Goal: Find specific page/section: Find specific page/section

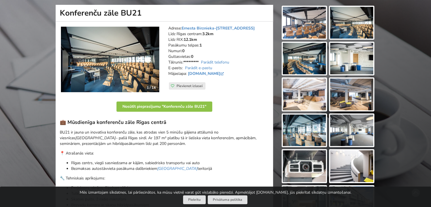
scroll to position [44, 0]
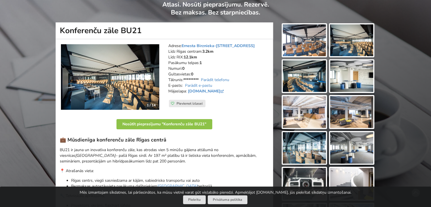
click at [296, 37] on img at bounding box center [304, 40] width 43 height 32
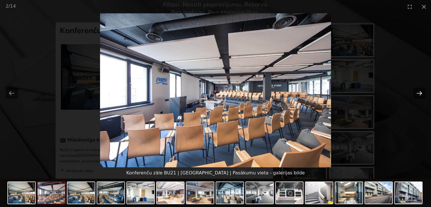
click at [422, 94] on button "Next slide" at bounding box center [420, 93] width 12 height 11
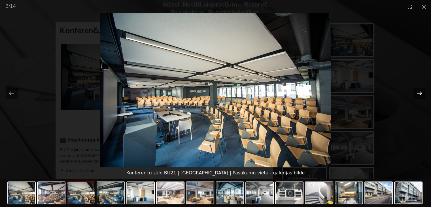
click at [422, 94] on button "Next slide" at bounding box center [420, 93] width 12 height 11
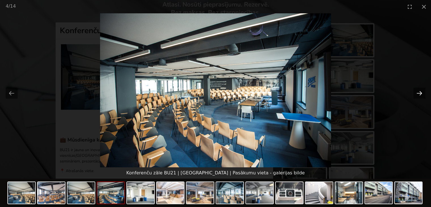
click at [422, 94] on button "Next slide" at bounding box center [420, 93] width 12 height 11
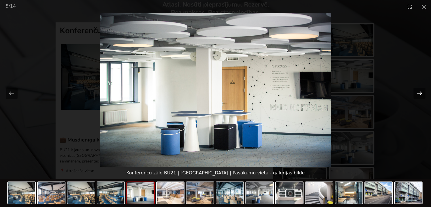
click at [422, 94] on button "Next slide" at bounding box center [420, 93] width 12 height 11
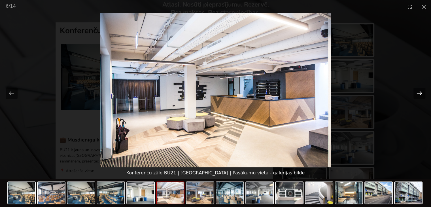
click at [422, 94] on button "Next slide" at bounding box center [420, 93] width 12 height 11
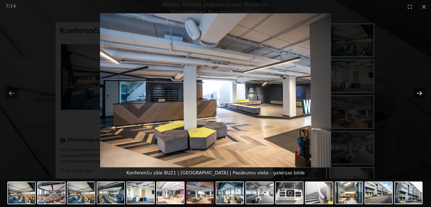
click at [422, 94] on button "Next slide" at bounding box center [420, 93] width 12 height 11
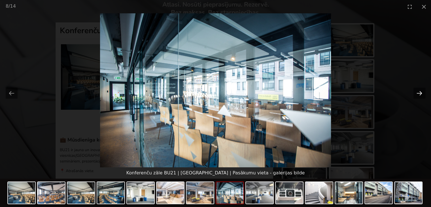
click at [422, 94] on button "Next slide" at bounding box center [420, 93] width 12 height 11
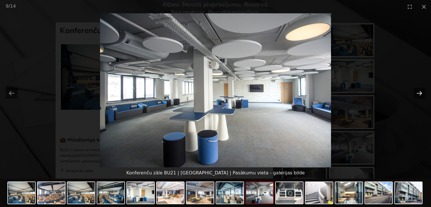
click at [422, 94] on button "Next slide" at bounding box center [420, 93] width 12 height 11
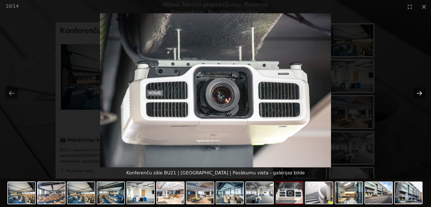
click at [422, 94] on button "Next slide" at bounding box center [420, 93] width 12 height 11
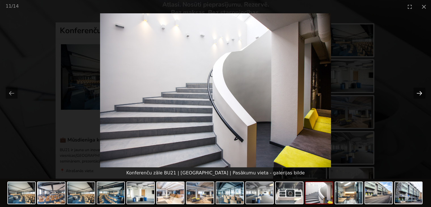
click at [422, 94] on button "Next slide" at bounding box center [420, 93] width 12 height 11
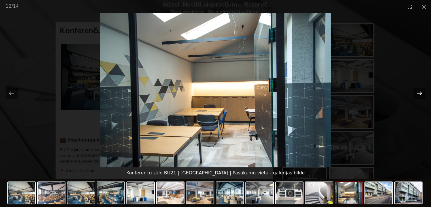
click at [422, 94] on button "Next slide" at bounding box center [420, 93] width 12 height 11
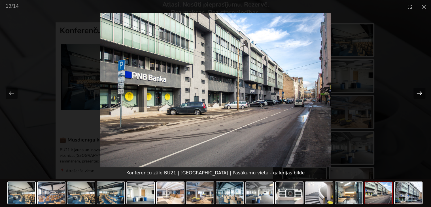
click at [422, 94] on button "Next slide" at bounding box center [420, 93] width 12 height 11
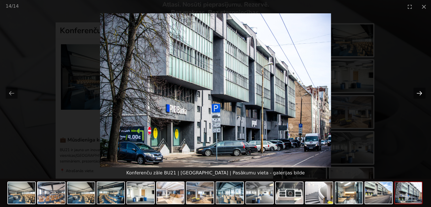
click at [422, 94] on button "Next slide" at bounding box center [420, 93] width 12 height 11
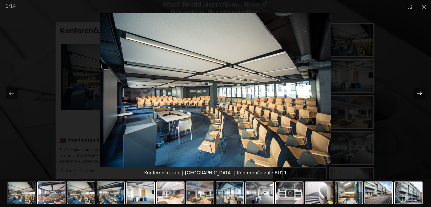
click at [422, 94] on button "Next slide" at bounding box center [420, 93] width 12 height 11
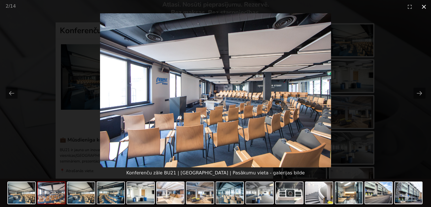
click at [426, 6] on button "Close gallery" at bounding box center [424, 6] width 14 height 13
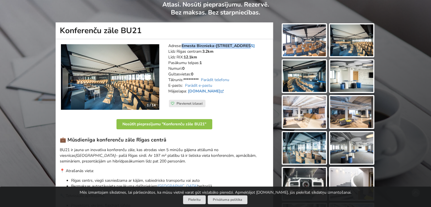
drag, startPoint x: 247, startPoint y: 45, endPoint x: 183, endPoint y: 45, distance: 64.1
click at [183, 45] on address "Adrese: [PERSON_NAME] 21, Rīga Līdz Rīgas centram: 3.2km Līdz RIX: 12.1km [GEOG…" at bounding box center [218, 71] width 101 height 57
copy link "Ernesta Birznieka-[STREET_ADDRESS]"
